Goal: Task Accomplishment & Management: Complete application form

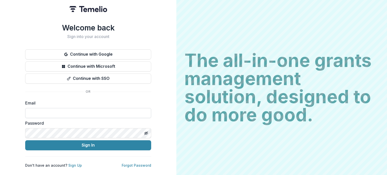
click at [52, 113] on input at bounding box center [88, 113] width 126 height 10
type input "**********"
click at [148, 132] on button "Toggle password visibility" at bounding box center [146, 133] width 8 height 8
click at [22, 131] on div "**********" at bounding box center [88, 87] width 176 height 175
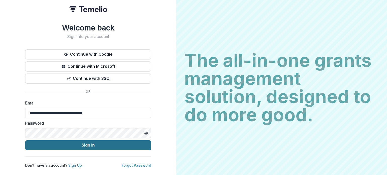
click at [37, 143] on button "Sign In" at bounding box center [88, 145] width 126 height 10
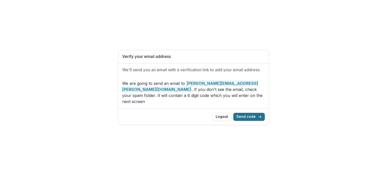
click at [250, 113] on button "Send code" at bounding box center [249, 117] width 32 height 8
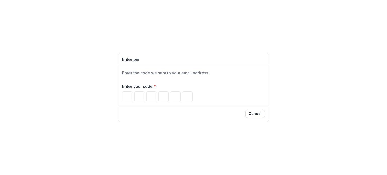
type input "*"
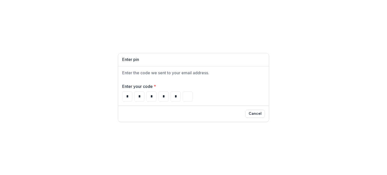
type input "*"
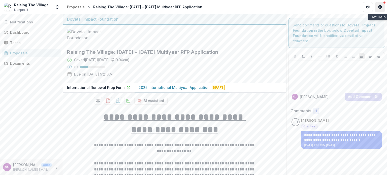
click at [382, 4] on button "Get Help" at bounding box center [380, 7] width 10 height 10
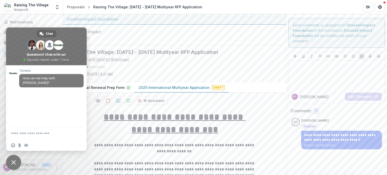
click at [230, 55] on h2 "Raising The Village: [DATE] - [DATE] Multiyear RFP Application" at bounding box center [170, 52] width 207 height 6
click at [14, 159] on span "Close chat" at bounding box center [13, 162] width 15 height 15
